Goal: Transaction & Acquisition: Book appointment/travel/reservation

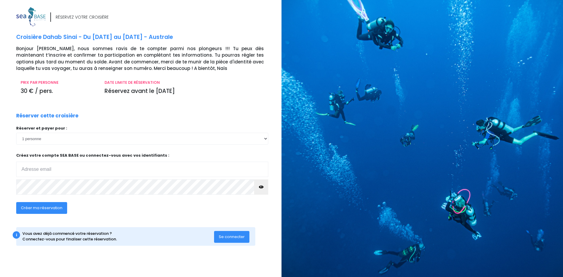
type input "[PERSON_NAME][EMAIL_ADDRESS][DOMAIN_NAME]"
click at [44, 206] on span "Créer ma réservation" at bounding box center [42, 208] width 42 height 6
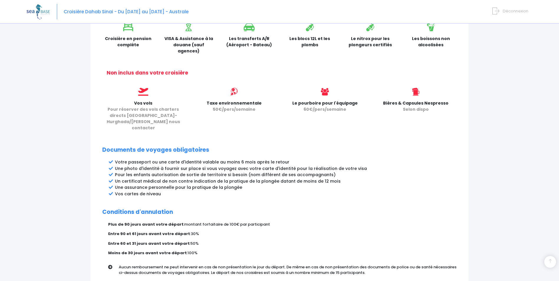
scroll to position [251, 0]
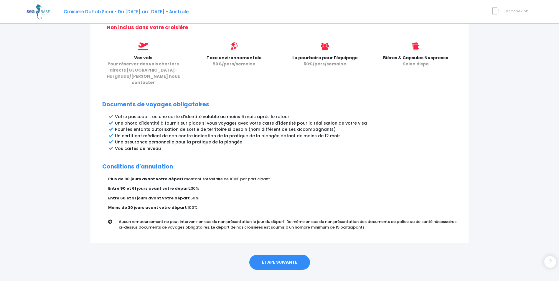
click at [281, 255] on link "ÉTAPE SUIVANTE" at bounding box center [279, 262] width 61 height 15
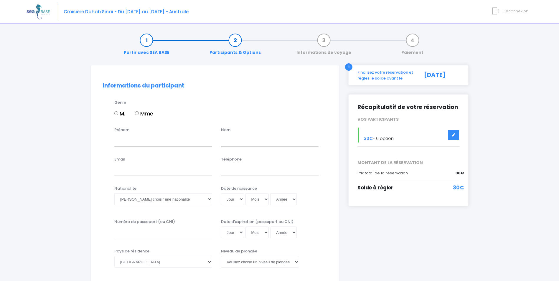
click at [116, 113] on input "M." at bounding box center [116, 113] width 4 height 4
radio input "true"
click at [125, 142] on input "Prénom" at bounding box center [163, 141] width 98 height 12
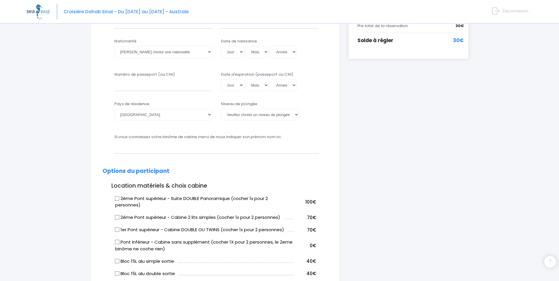
scroll to position [236, 0]
